Goal: Task Accomplishment & Management: Manage account settings

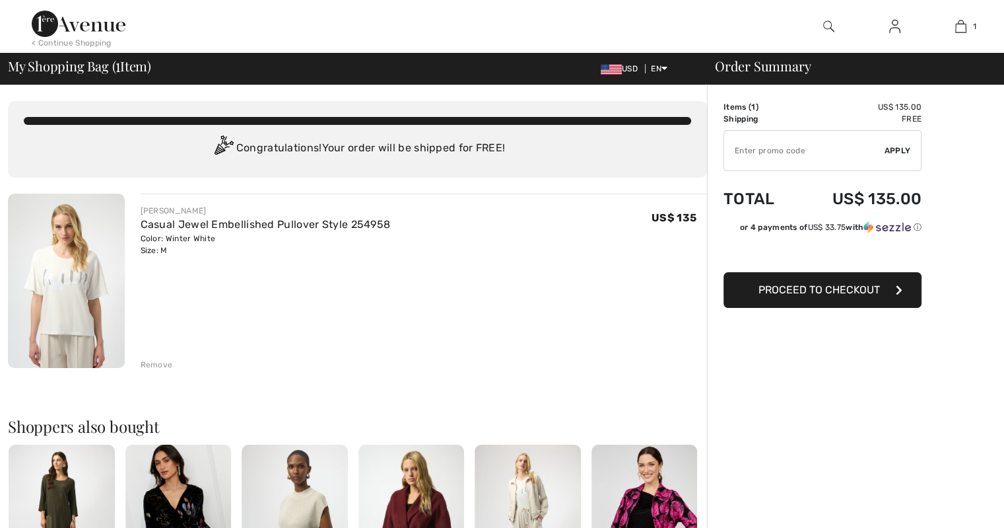
click at [172, 366] on div "Remove" at bounding box center [424, 363] width 567 height 15
click at [163, 365] on div "Remove" at bounding box center [157, 364] width 32 height 12
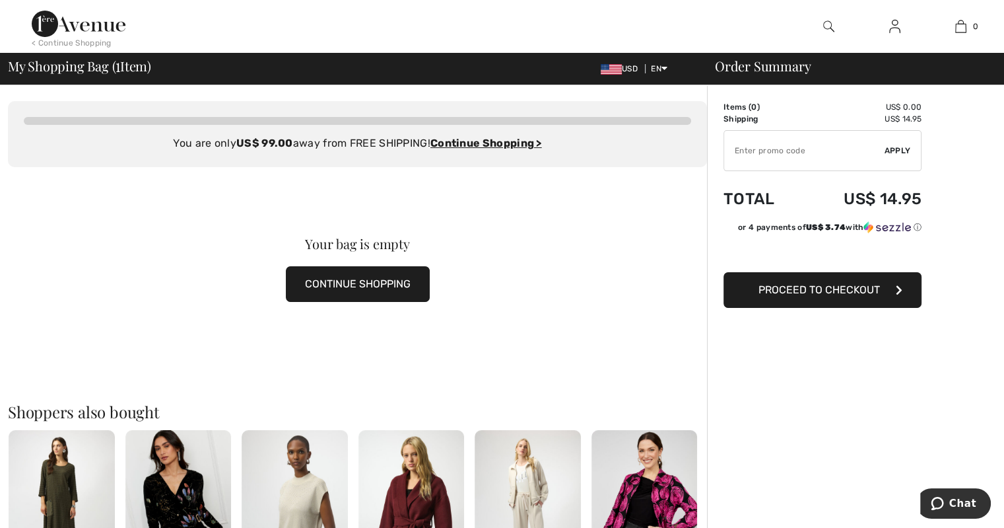
click at [893, 30] on img at bounding box center [894, 26] width 11 height 16
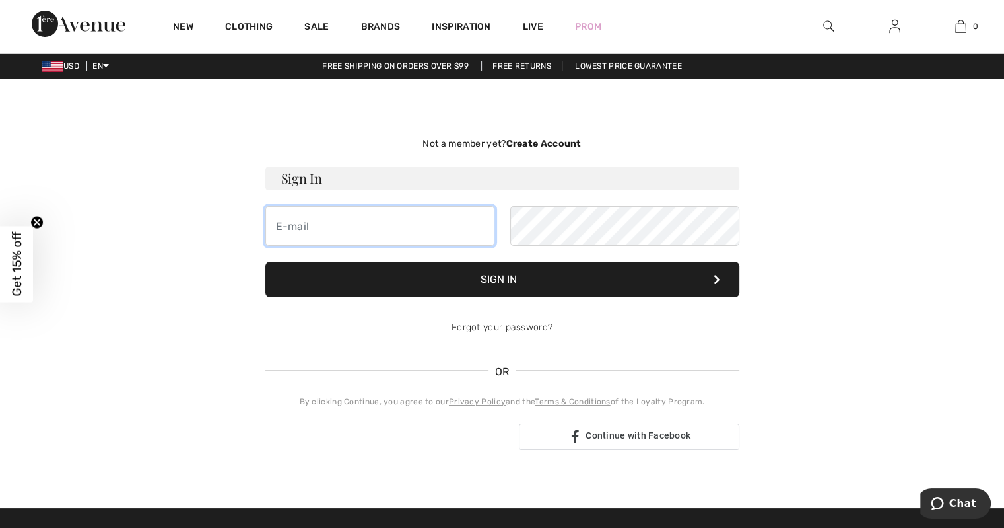
type input "[EMAIL_ADDRESS][DOMAIN_NAME]"
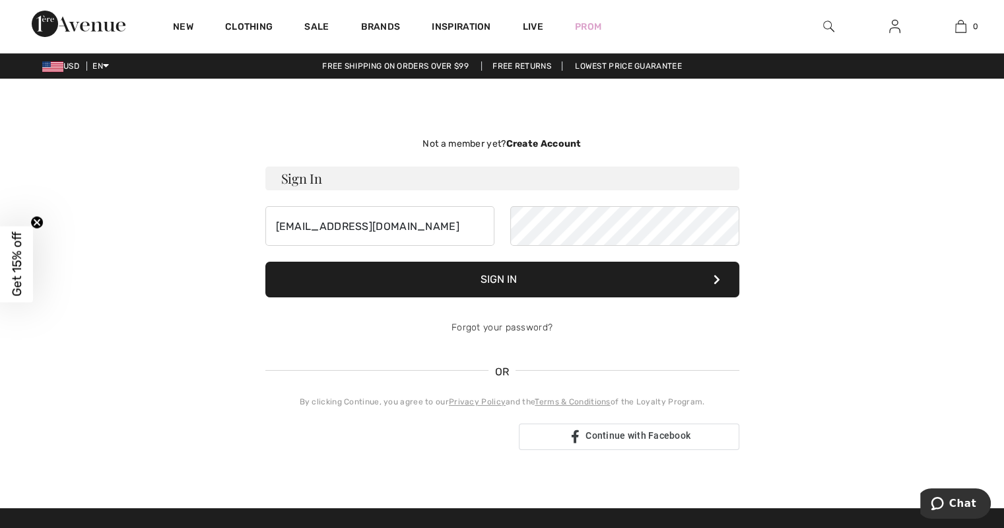
click at [475, 282] on button "Sign In" at bounding box center [502, 279] width 474 height 36
